Goal: Find specific page/section: Find specific page/section

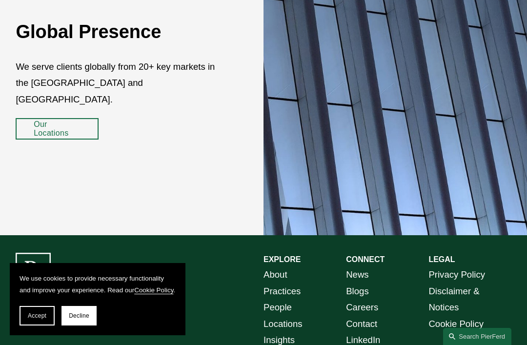
scroll to position [1476, 0]
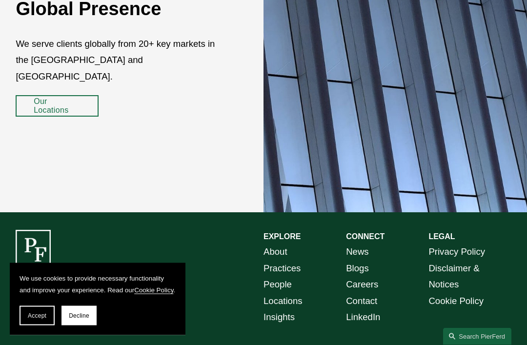
click at [291, 261] on link "Practices" at bounding box center [282, 269] width 37 height 16
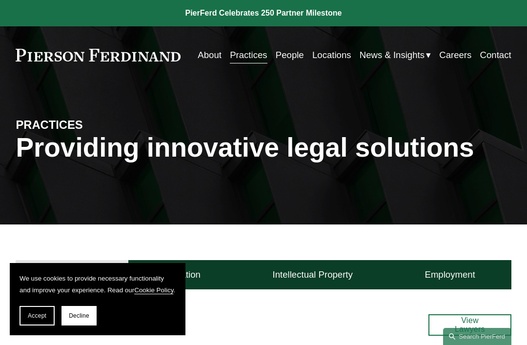
click at [329, 55] on link "Locations" at bounding box center [331, 55] width 39 height 18
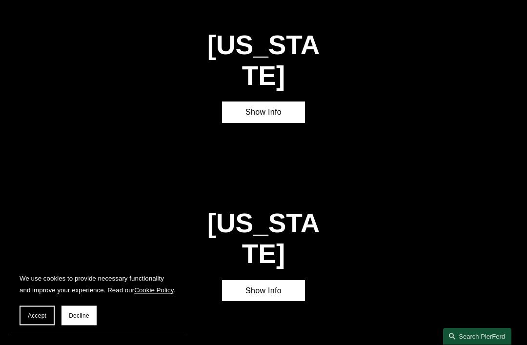
scroll to position [1105, 0]
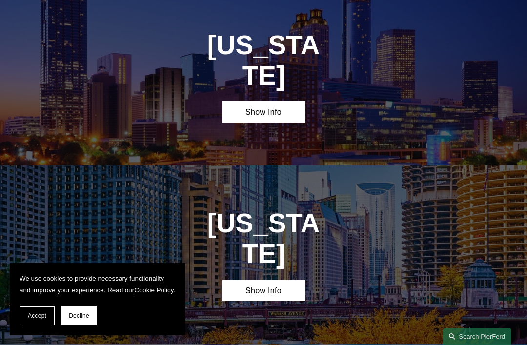
click at [273, 102] on link "Show Info" at bounding box center [263, 112] width 82 height 21
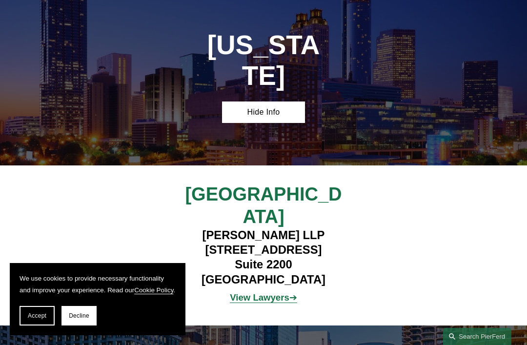
click at [265, 292] on strong "View Lawyers" at bounding box center [260, 297] width 60 height 10
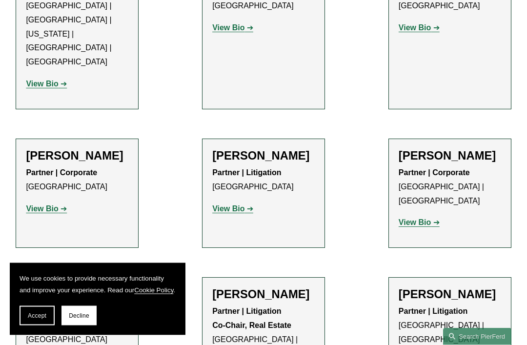
scroll to position [664, 0]
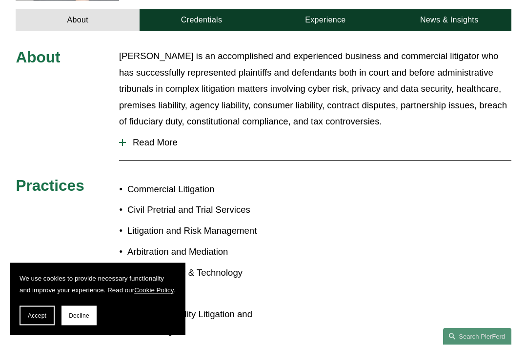
scroll to position [381, 0]
click at [111, 108] on div "About [PERSON_NAME] is an accomplished and experienced business and commercial …" at bounding box center [263, 224] width 527 height 353
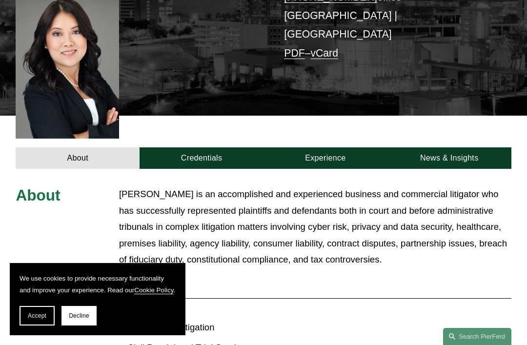
scroll to position [231, 0]
